Goal: Complete application form

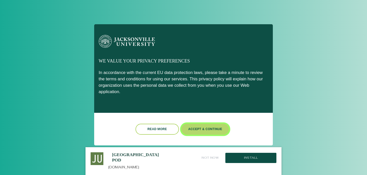
click at [190, 130] on button "Accept & Continue" at bounding box center [204, 129] width 47 height 11
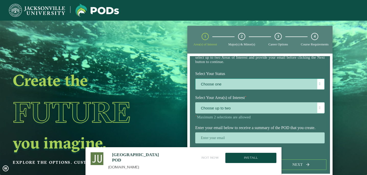
scroll to position [43, 0]
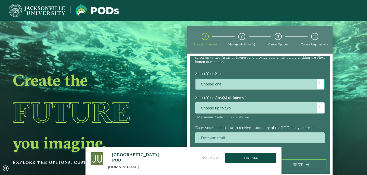
click at [319, 82] on span at bounding box center [319, 84] width 1 height 4
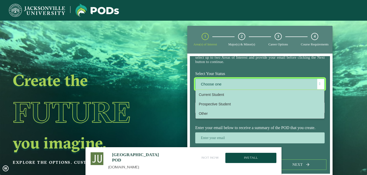
scroll to position [3, 21]
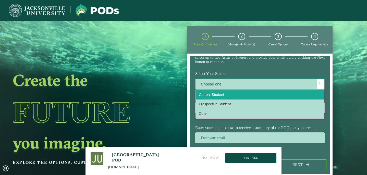
click at [258, 93] on li "Current Student" at bounding box center [260, 94] width 128 height 9
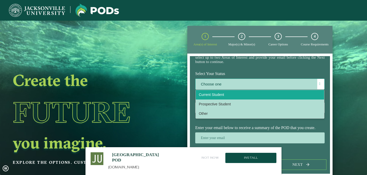
select select "[object Object]"
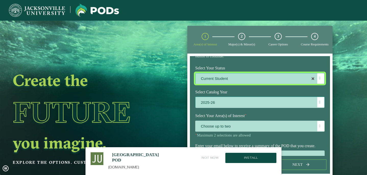
scroll to position [69, 0]
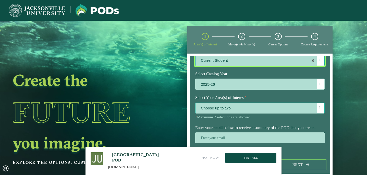
click at [320, 104] on div at bounding box center [320, 108] width 7 height 10
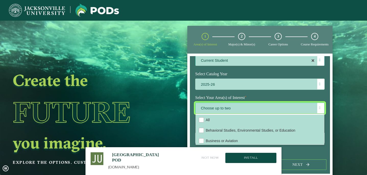
scroll to position [3, 21]
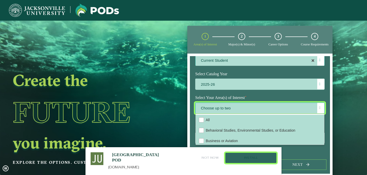
click at [234, 159] on button "Install" at bounding box center [250, 158] width 51 height 10
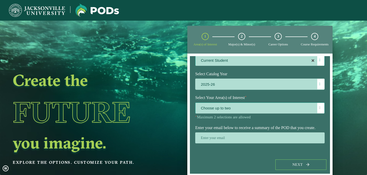
click at [318, 103] on div "Choose up to two" at bounding box center [260, 108] width 129 height 11
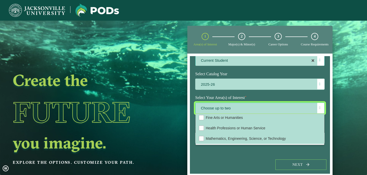
scroll to position [34, 0]
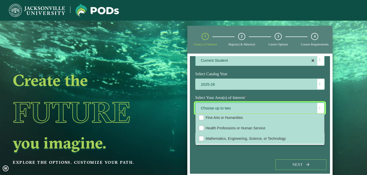
click at [187, 118] on form "Welcome to the POD s app Jacksonville University offers you the freedom to purs…" at bounding box center [259, 115] width 145 height 123
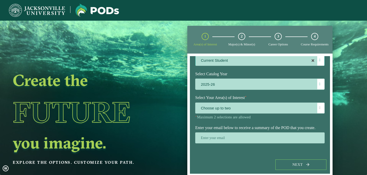
scroll to position [20, 0]
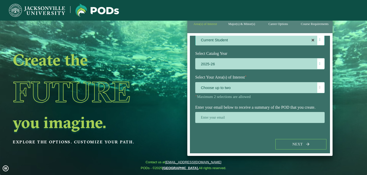
click at [283, 75] on label "Select Your Area(s) of Interest ⋆" at bounding box center [259, 77] width 137 height 9
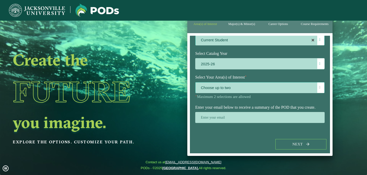
click at [280, 82] on span "Choose up to two" at bounding box center [260, 87] width 129 height 11
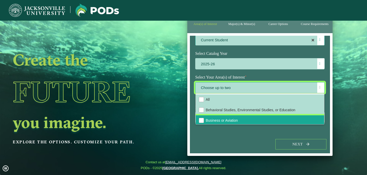
click at [242, 115] on li "Business or Aviation" at bounding box center [260, 120] width 128 height 10
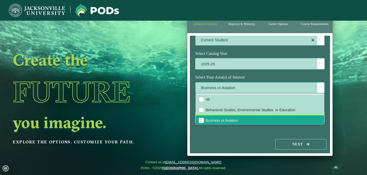
scroll to position [34, 0]
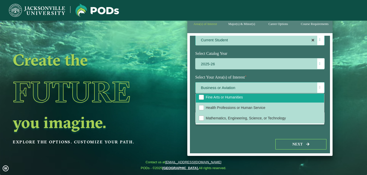
click at [241, 95] on span "Fine Arts or Humanities" at bounding box center [224, 97] width 37 height 4
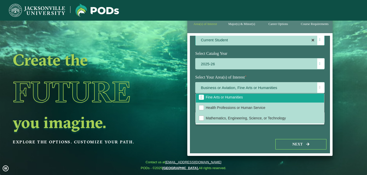
click at [250, 137] on div "Next" at bounding box center [260, 145] width 140 height 18
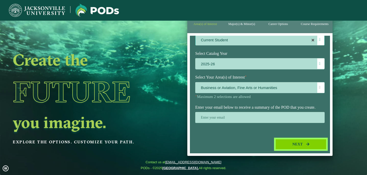
click at [287, 145] on button "Next" at bounding box center [300, 144] width 51 height 10
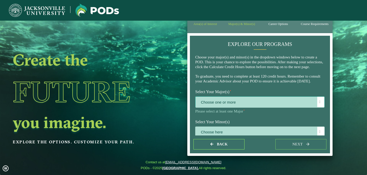
click at [317, 107] on div at bounding box center [320, 102] width 7 height 10
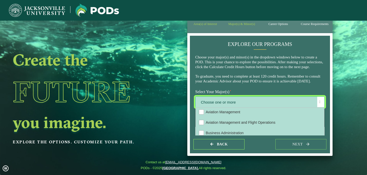
scroll to position [56, 0]
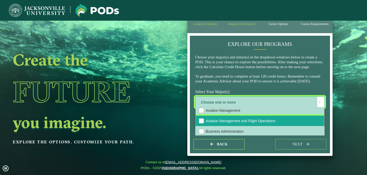
click at [253, 126] on li "Aviation Management and Flight Operations" at bounding box center [260, 121] width 128 height 10
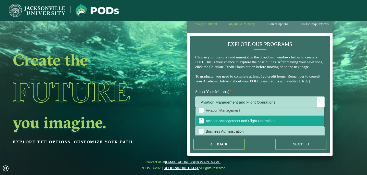
click at [262, 146] on div "Back next" at bounding box center [260, 145] width 140 height 18
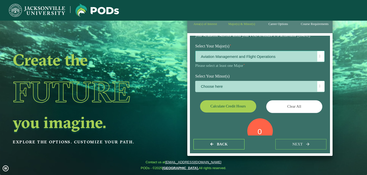
scroll to position [47, 0]
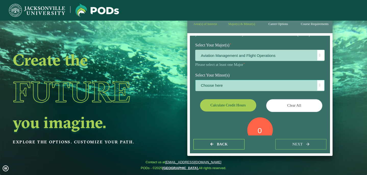
click at [314, 91] on span "Choose here" at bounding box center [260, 85] width 129 height 11
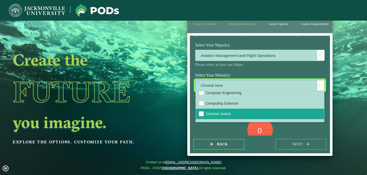
scroll to position [152, 0]
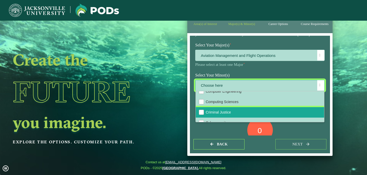
click at [272, 118] on li "Criminal Justice" at bounding box center [260, 112] width 128 height 10
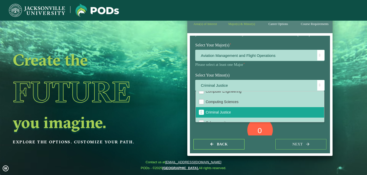
click at [315, 71] on div "Select Your Major(s) ⋆ Aviation Management and Flight Operations Please select …" at bounding box center [259, 56] width 137 height 30
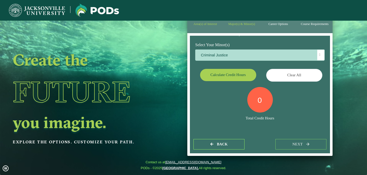
scroll to position [86, 0]
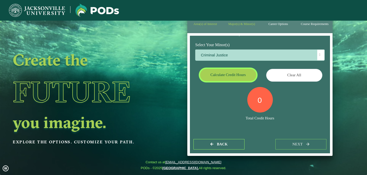
click at [244, 77] on button "Calculate credit hours" at bounding box center [228, 75] width 56 height 12
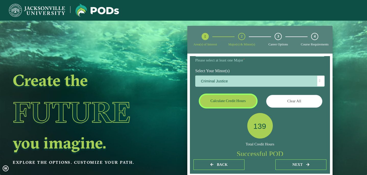
scroll to position [105, 0]
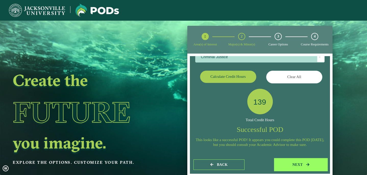
click at [290, 164] on button "next" at bounding box center [300, 165] width 51 height 10
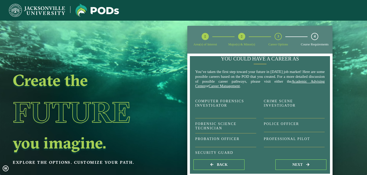
scroll to position [0, 0]
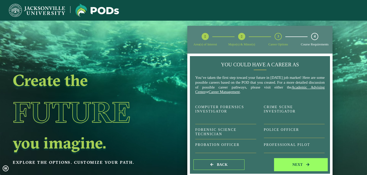
click at [292, 168] on button "next" at bounding box center [300, 165] width 51 height 10
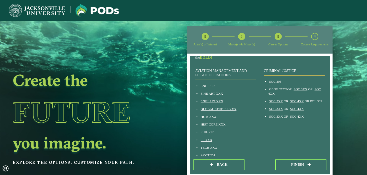
scroll to position [55, 0]
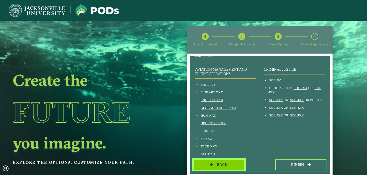
click at [224, 165] on span "Back" at bounding box center [222, 165] width 11 height 4
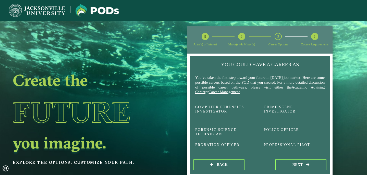
click at [224, 170] on div "Back next" at bounding box center [260, 165] width 140 height 18
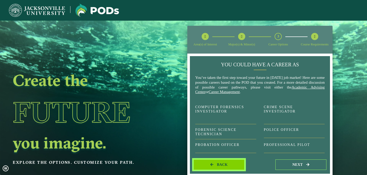
click at [224, 162] on button "Back" at bounding box center [218, 165] width 51 height 10
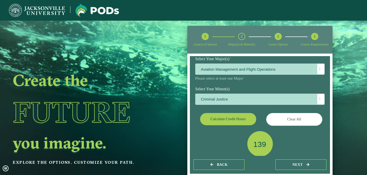
scroll to position [54, 0]
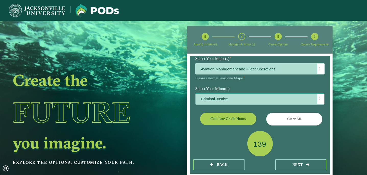
click at [317, 104] on div at bounding box center [320, 99] width 7 height 10
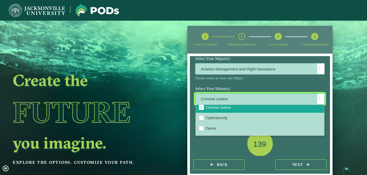
scroll to position [166, 0]
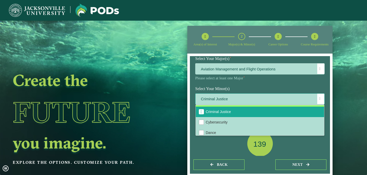
click at [201, 114] on span "Criminal Justice" at bounding box center [202, 112] width 2 height 5
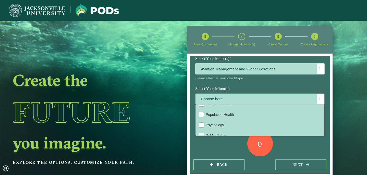
scroll to position [435, 0]
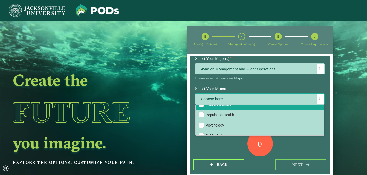
click at [222, 106] on span "Political Science" at bounding box center [219, 104] width 26 height 4
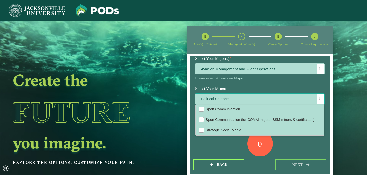
scroll to position [504, 0]
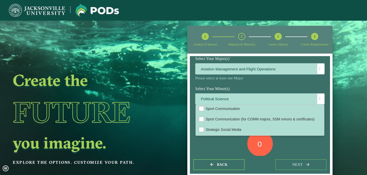
click at [219, 153] on div "0 Total Credit Hours" at bounding box center [259, 152] width 137 height 43
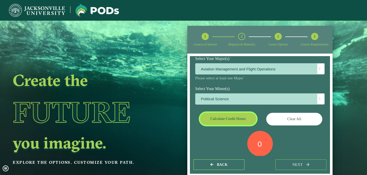
click at [245, 125] on button "Calculate credit hours" at bounding box center [228, 119] width 56 height 12
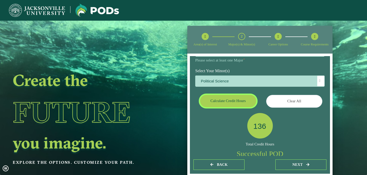
scroll to position [105, 0]
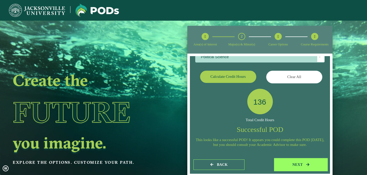
click at [286, 163] on button "next" at bounding box center [300, 165] width 51 height 10
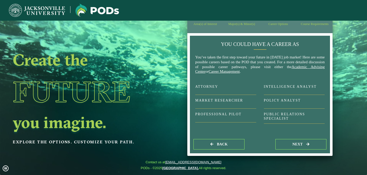
scroll to position [80, 0]
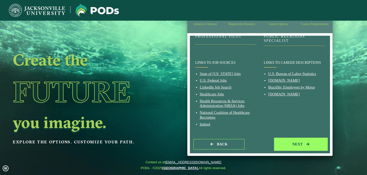
click at [280, 142] on button "next" at bounding box center [300, 144] width 51 height 10
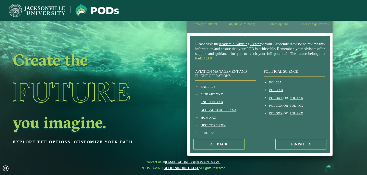
scroll to position [33, 0]
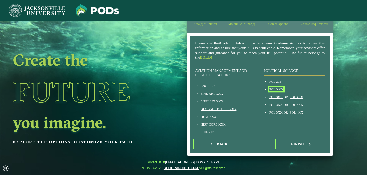
click at [271, 91] on link "POL XXX" at bounding box center [276, 89] width 14 height 4
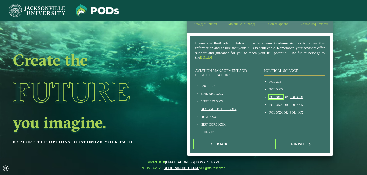
click at [276, 99] on link "POL 3XX" at bounding box center [276, 97] width 14 height 4
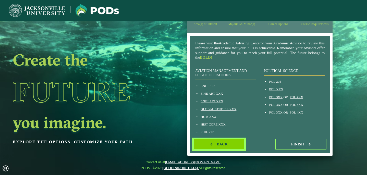
click at [228, 144] on span "Back" at bounding box center [222, 144] width 11 height 4
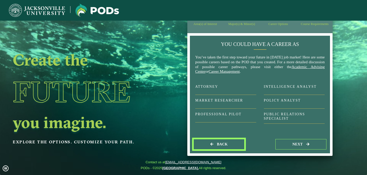
click at [228, 144] on span "Back" at bounding box center [222, 144] width 11 height 4
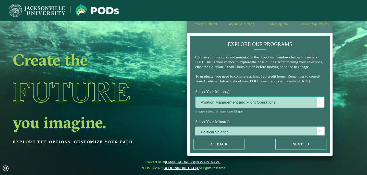
scroll to position [32, 0]
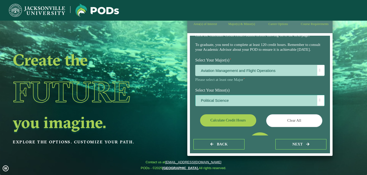
click at [313, 106] on span "Political Science" at bounding box center [260, 100] width 129 height 11
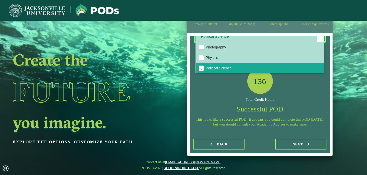
scroll to position [411, 0]
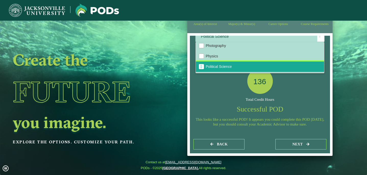
click at [203, 68] on div "Political Science" at bounding box center [201, 66] width 5 height 5
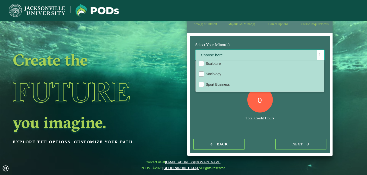
scroll to position [473, 0]
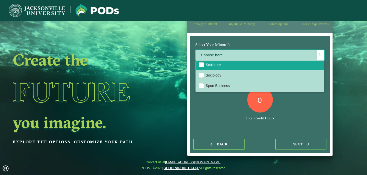
click at [225, 69] on li "Sculpture" at bounding box center [260, 65] width 128 height 10
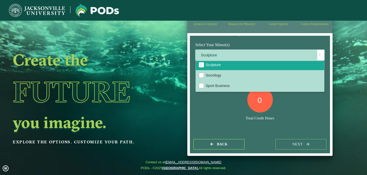
click at [272, 113] on div "0" at bounding box center [260, 100] width 26 height 26
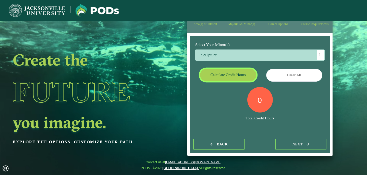
click at [243, 76] on button "Calculate credit hours" at bounding box center [228, 75] width 56 height 12
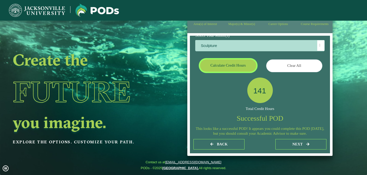
scroll to position [71, 0]
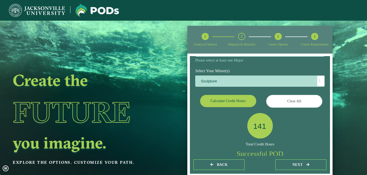
click at [284, 171] on div "Back next" at bounding box center [260, 165] width 140 height 18
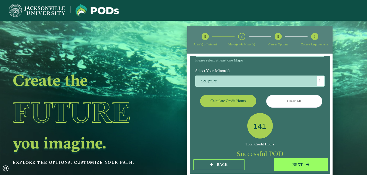
click at [283, 164] on button "next" at bounding box center [300, 165] width 51 height 10
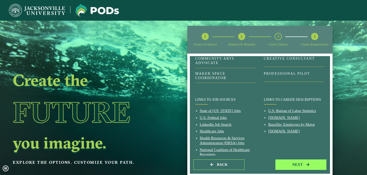
scroll to position [49, 0]
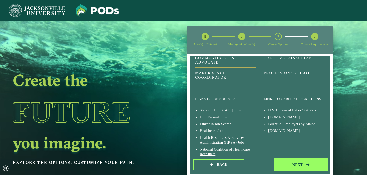
click at [282, 168] on button "next" at bounding box center [300, 165] width 51 height 10
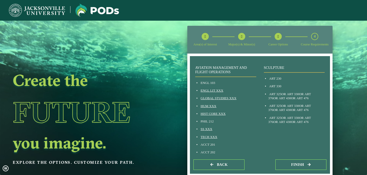
scroll to position [58, 0]
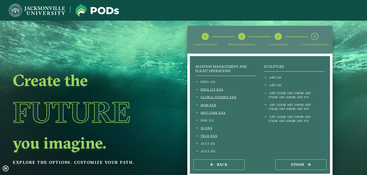
click at [227, 159] on div "Back Finish" at bounding box center [260, 165] width 140 height 18
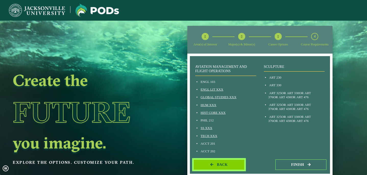
click at [227, 161] on button "Back" at bounding box center [218, 165] width 51 height 10
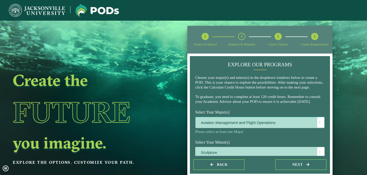
click at [235, 128] on span "Aviation Management and Flight Operations" at bounding box center [260, 122] width 129 height 11
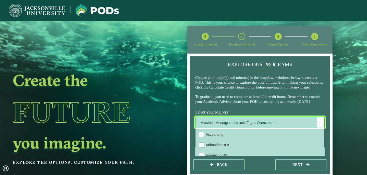
scroll to position [3, 21]
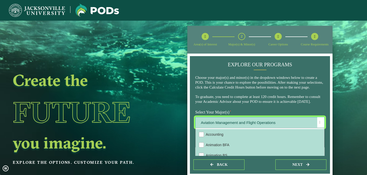
click at [253, 128] on span "Aviation Management and Flight Operations" at bounding box center [260, 122] width 129 height 11
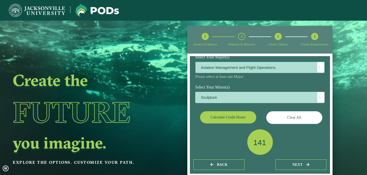
scroll to position [61, 0]
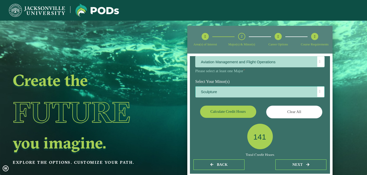
click at [260, 98] on span "Sculpture" at bounding box center [260, 92] width 129 height 11
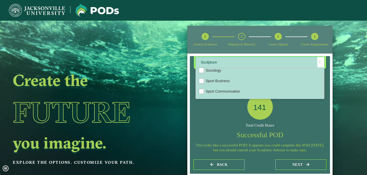
scroll to position [483, 0]
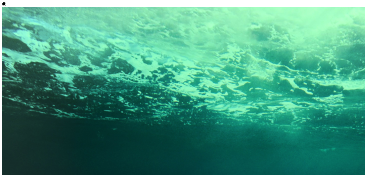
scroll to position [106, 0]
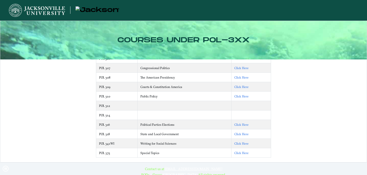
scroll to position [57, 0]
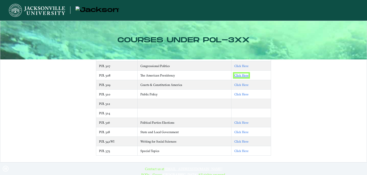
click at [235, 76] on link "Click Here" at bounding box center [241, 76] width 14 height 4
